Goal: Transaction & Acquisition: Obtain resource

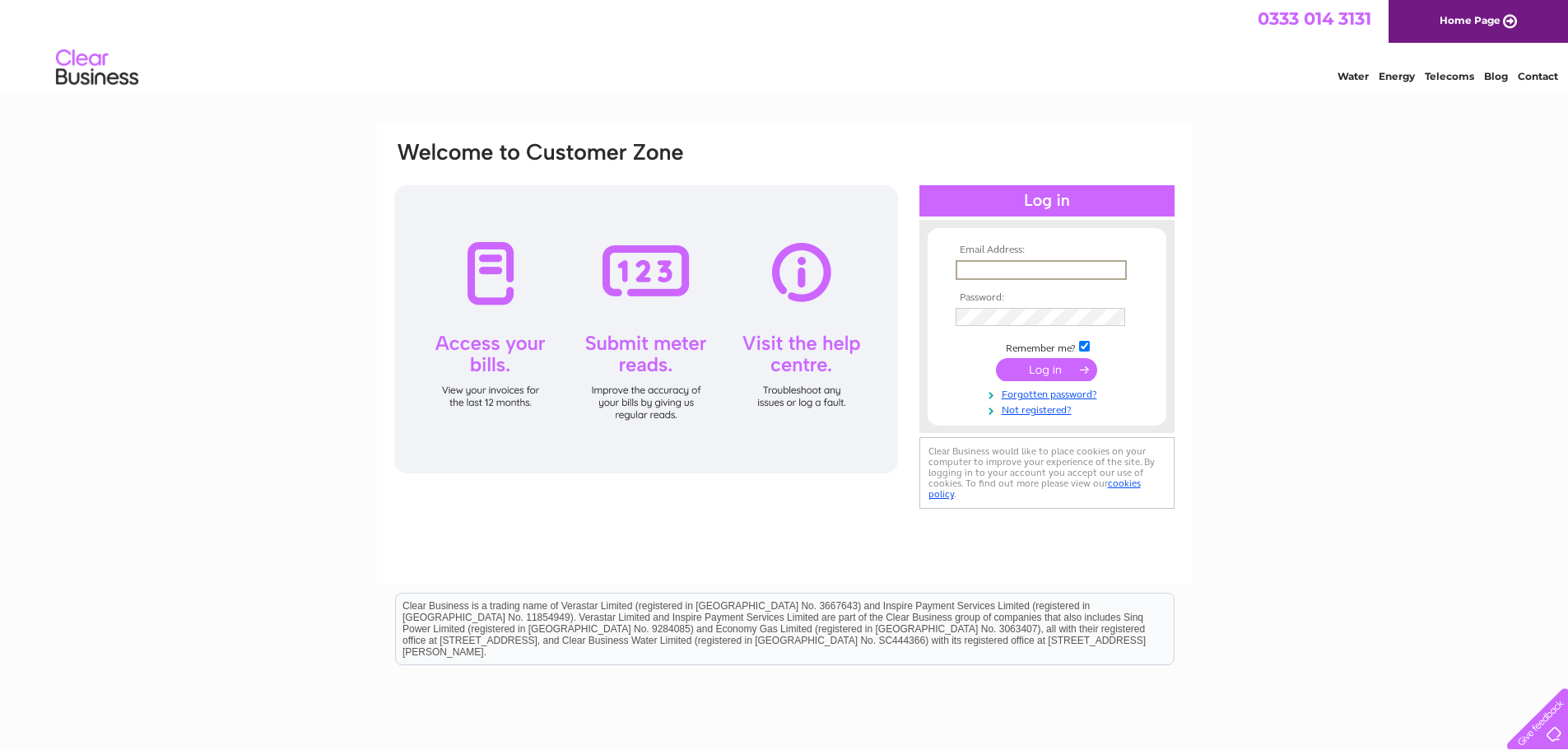
click at [1044, 264] on input "text" at bounding box center [1041, 270] width 171 height 20
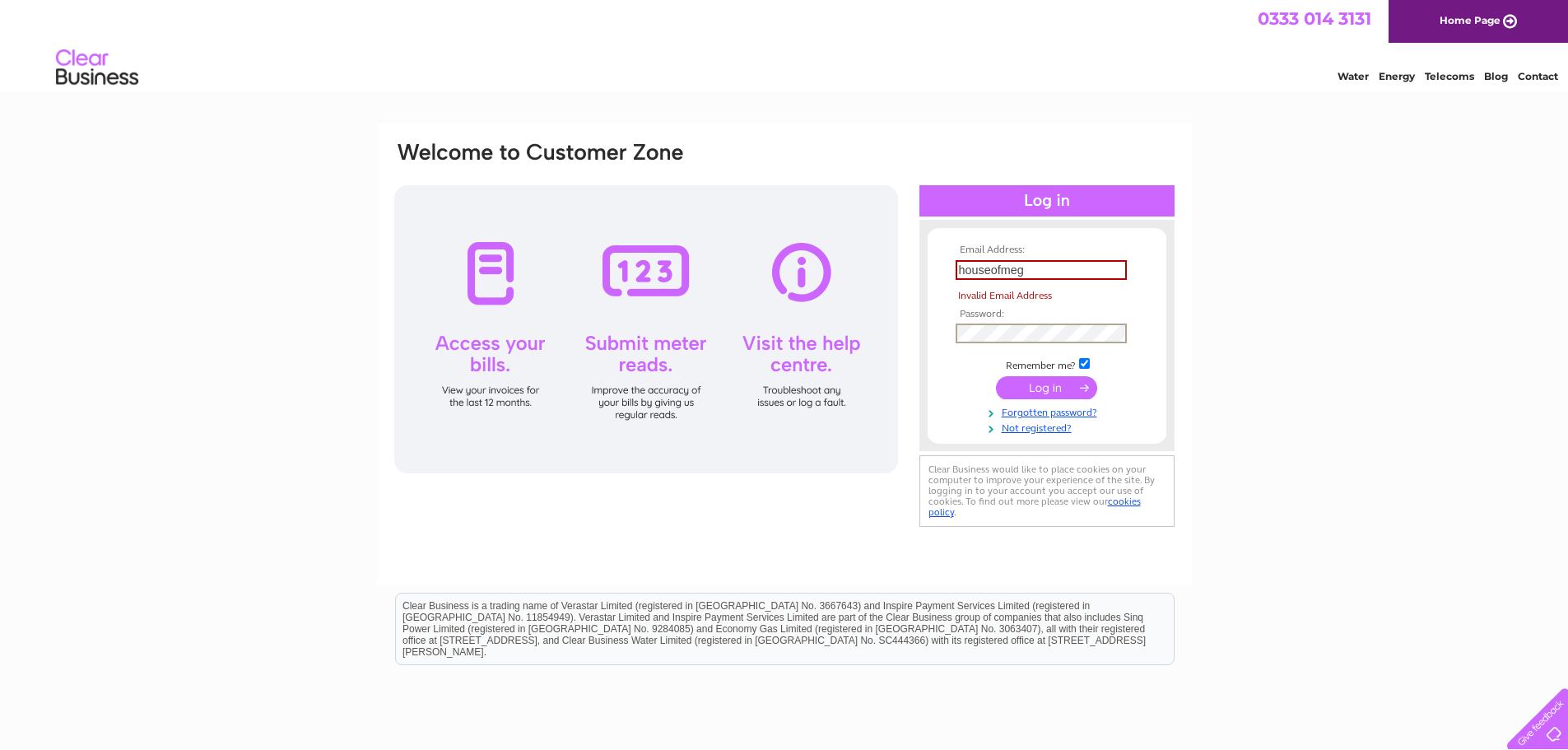
click at [1013, 309] on tbody "Email Address: houseofmeg Invalid Email Address Password: Remember me?" at bounding box center [1047, 339] width 191 height 190
drag, startPoint x: 1022, startPoint y: 262, endPoint x: 1040, endPoint y: 264, distance: 18.1
click at [1022, 262] on input "houseofmeg" at bounding box center [1041, 270] width 171 height 20
type input "houseofmeg@yahoo.co.uk"
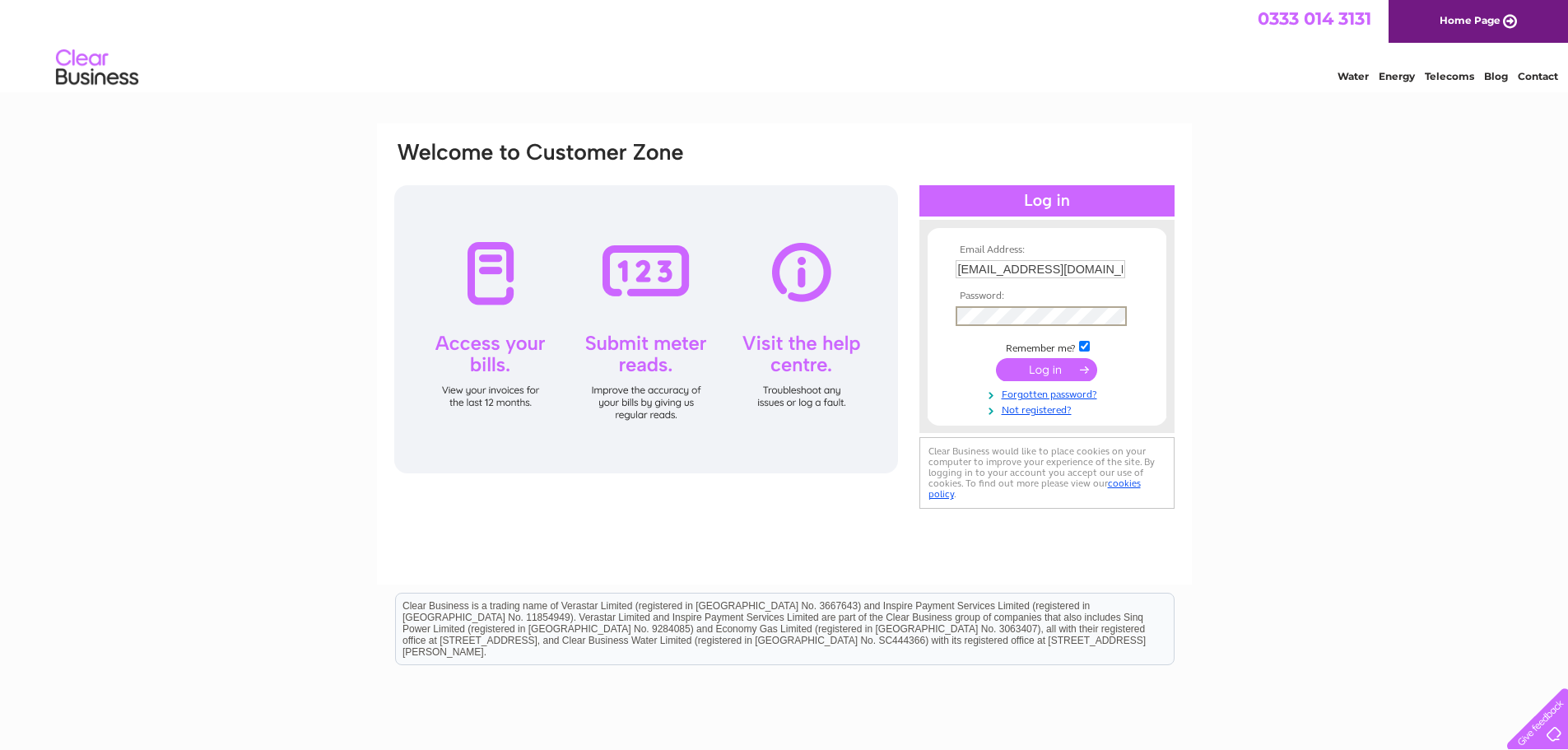
click at [1057, 362] on input "submit" at bounding box center [1046, 369] width 101 height 23
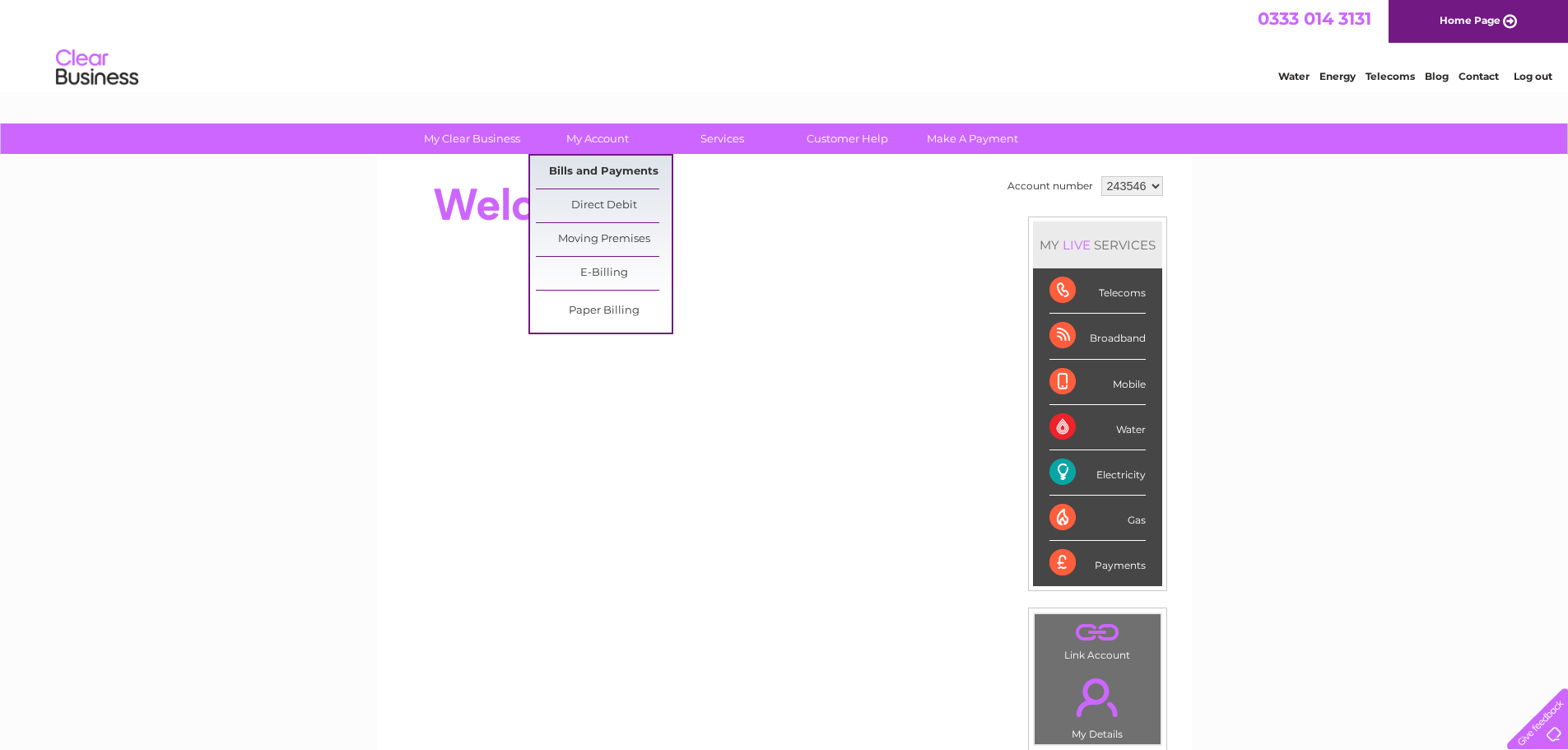
click at [597, 170] on link "Bills and Payments" at bounding box center [603, 172] width 136 height 33
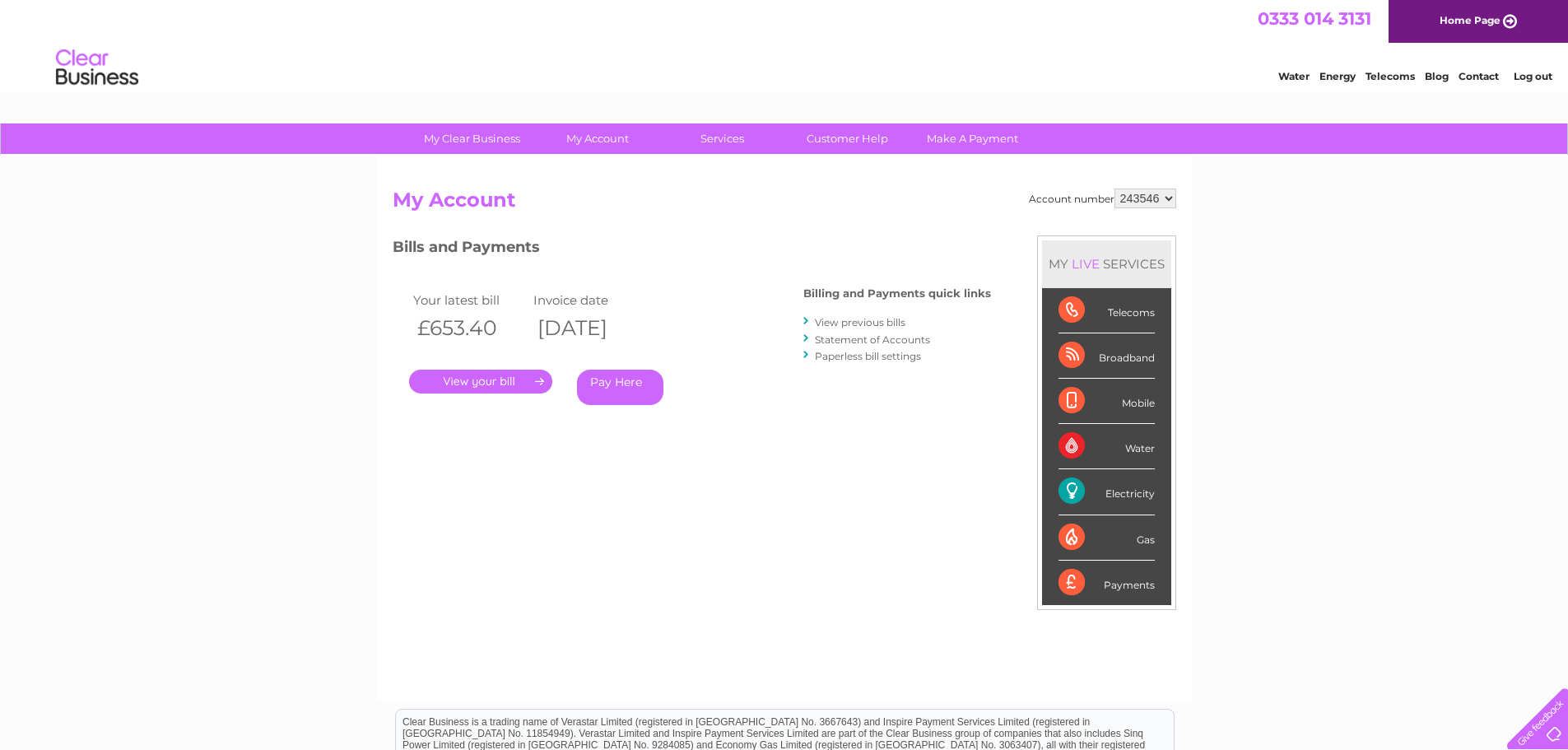
click at [503, 378] on link "." at bounding box center [481, 381] width 144 height 24
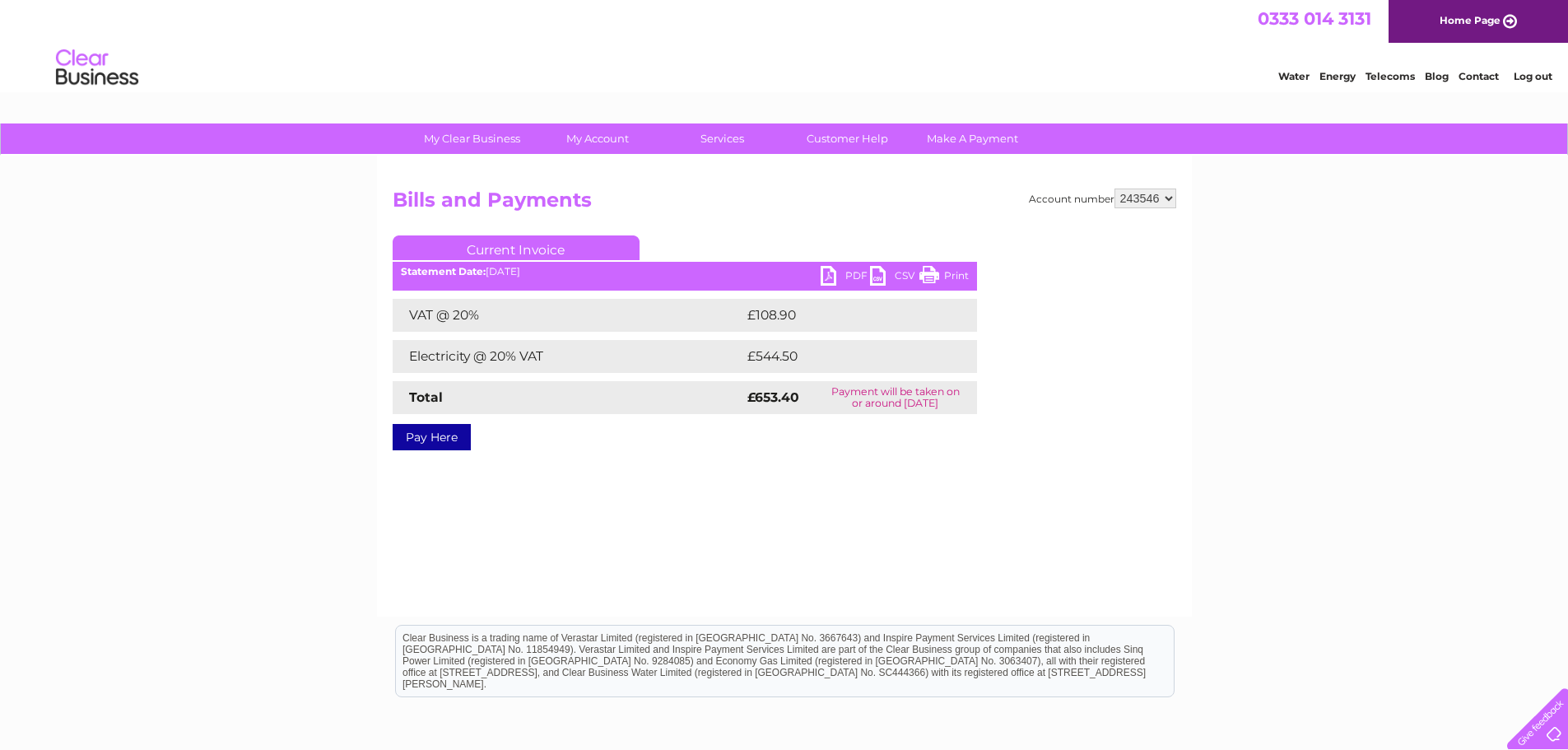
click at [834, 267] on link "PDF" at bounding box center [845, 278] width 49 height 24
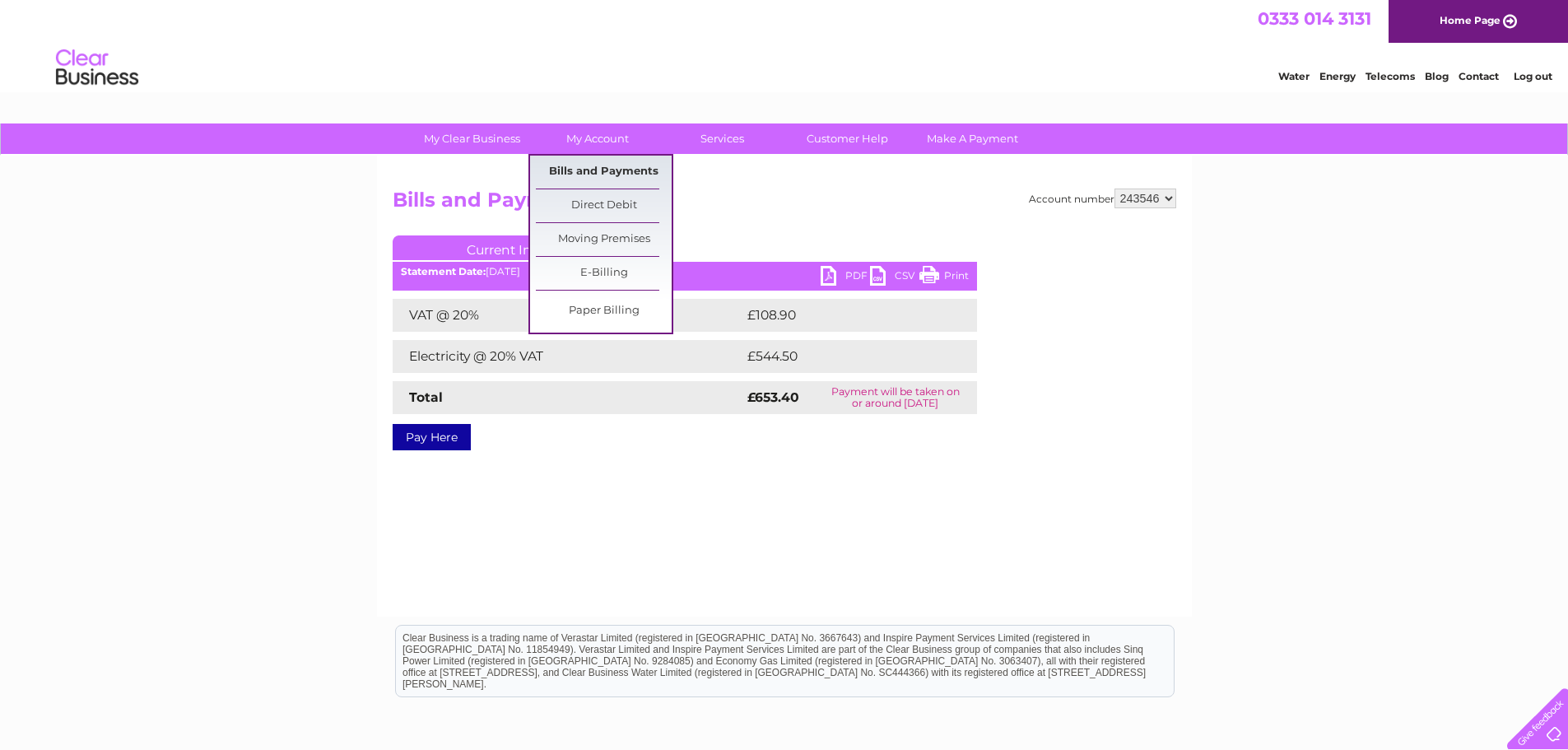
click at [608, 165] on link "Bills and Payments" at bounding box center [603, 172] width 136 height 33
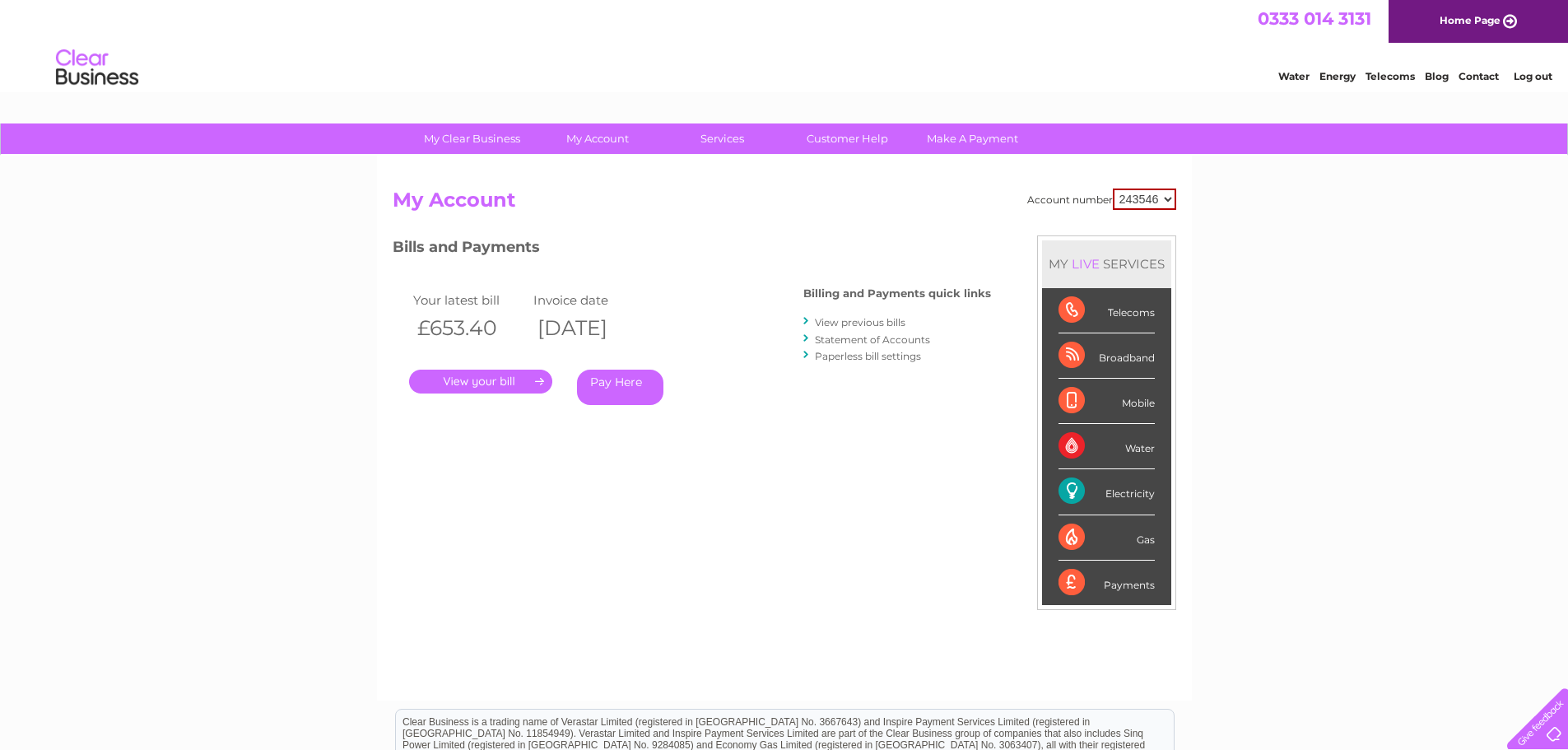
click at [879, 324] on link "View previous bills" at bounding box center [860, 322] width 91 height 12
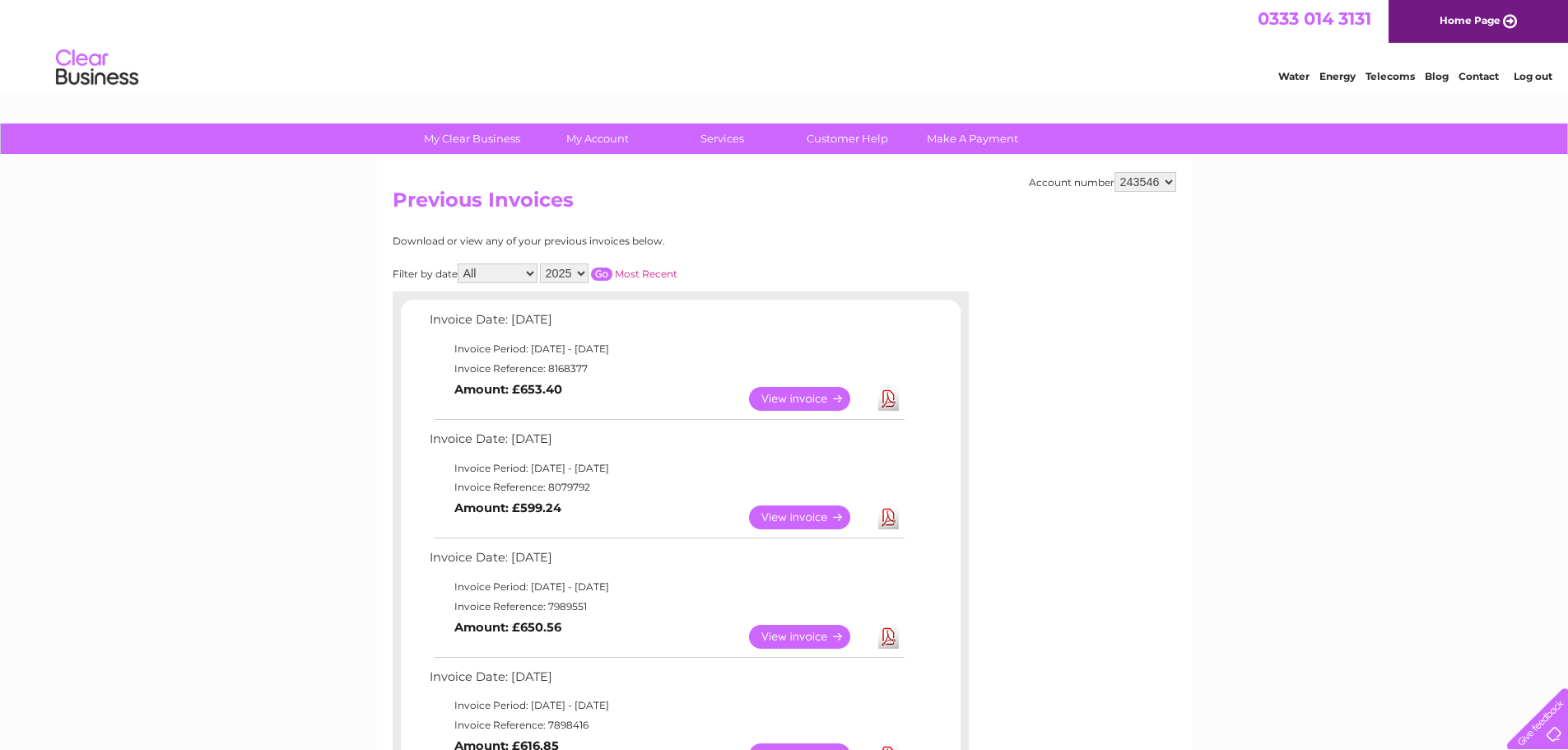
click at [892, 525] on link "Download" at bounding box center [889, 517] width 21 height 24
